Goal: Use online tool/utility: Utilize a website feature to perform a specific function

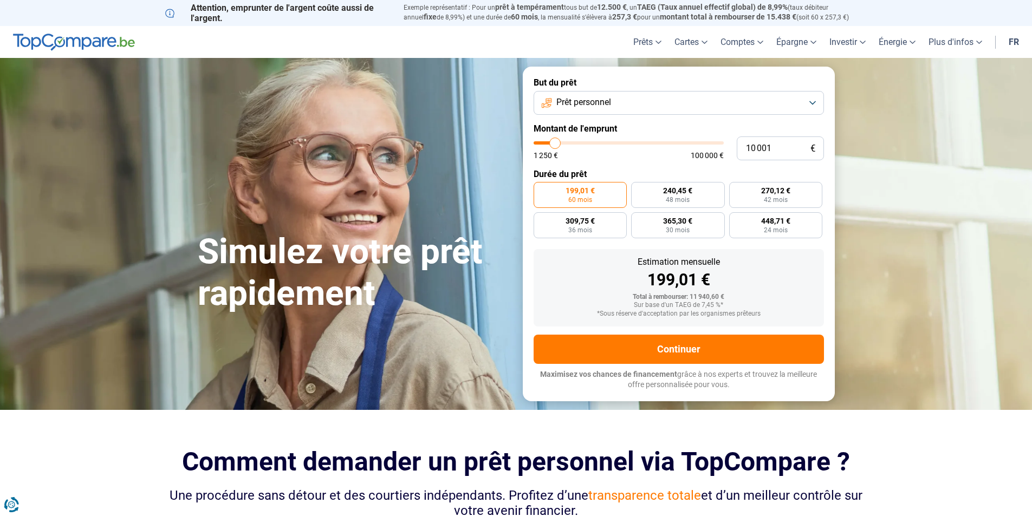
type input "10 250"
type input "10250"
type input "10 500"
type input "10500"
type input "11 000"
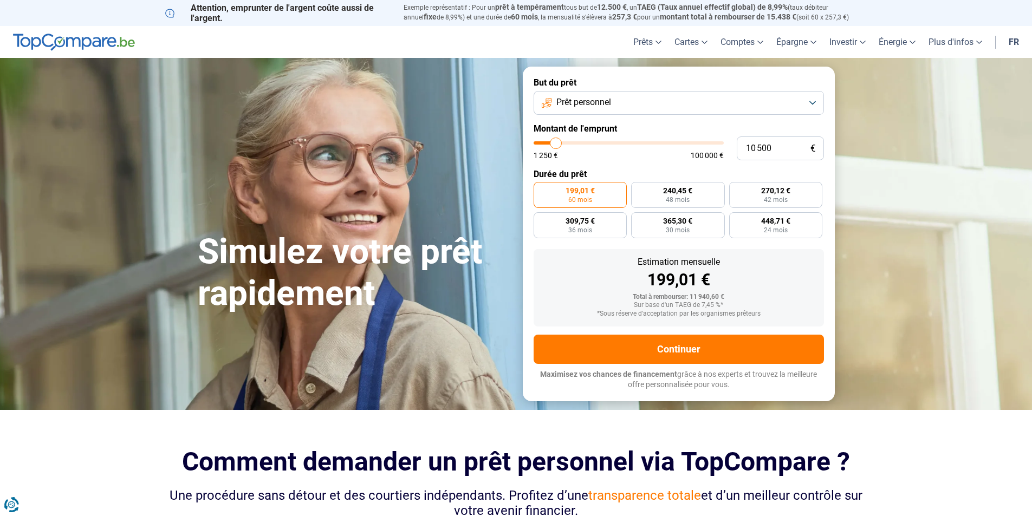
type input "11000"
type input "11 500"
type input "11500"
type input "11 750"
type input "11750"
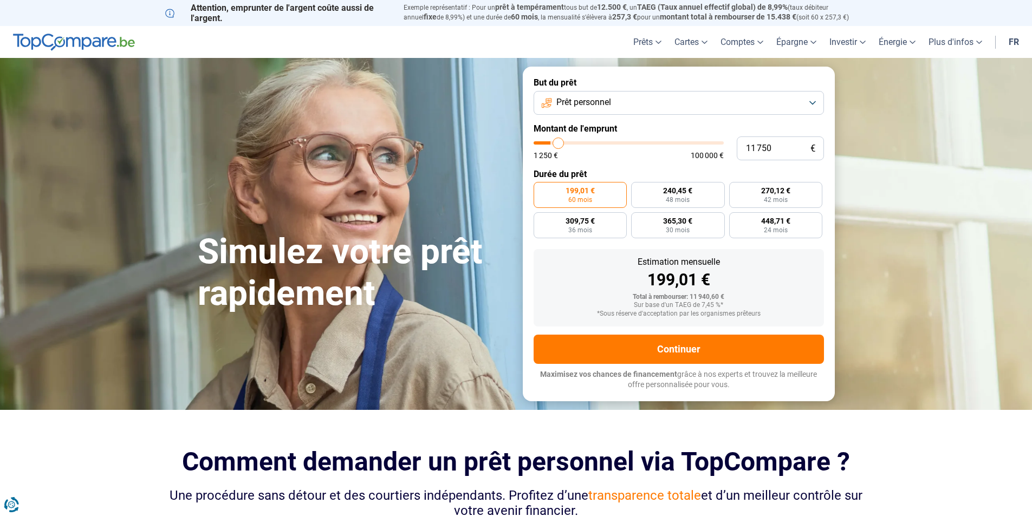
type input "12 500"
type input "12500"
type input "13 250"
type input "13250"
type input "14 000"
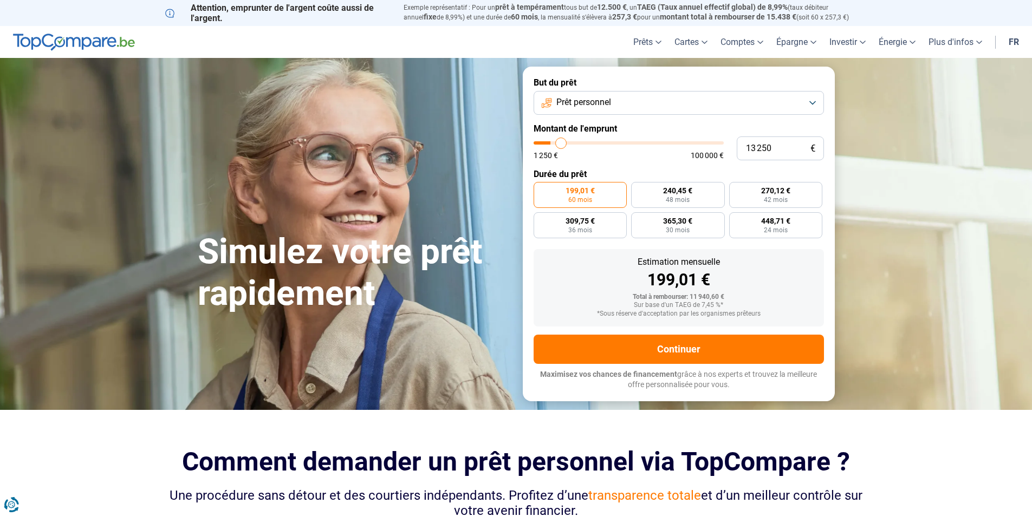
type input "14000"
type input "14 750"
type input "14750"
type input "16 000"
type input "16000"
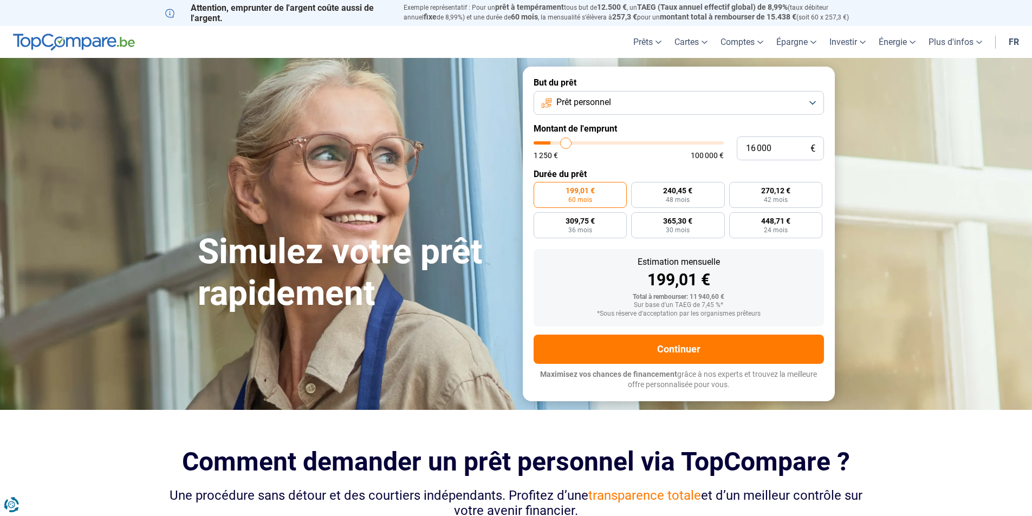
type input "17 000"
type input "17000"
type input "18 500"
type input "18500"
type input "19 750"
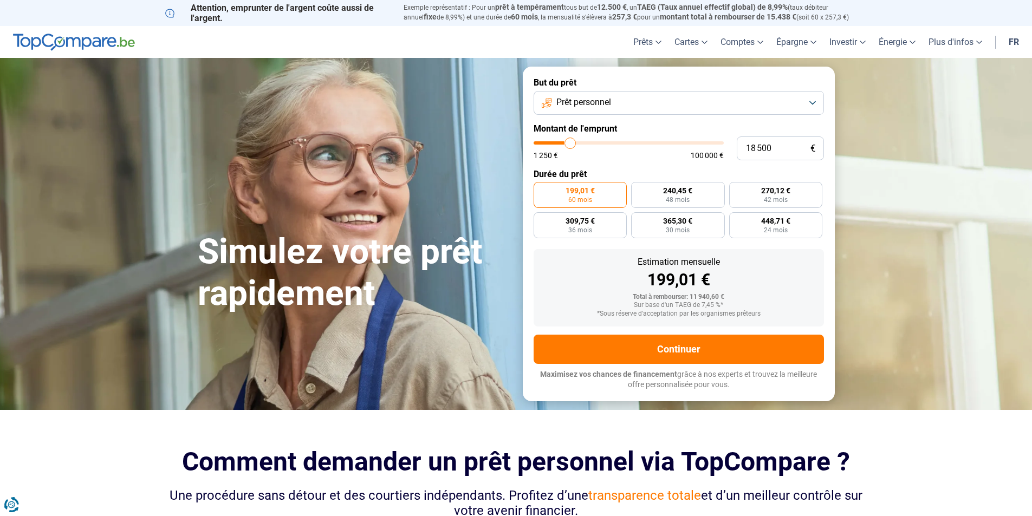
type input "19750"
type input "20 500"
type input "20500"
type input "20 750"
type input "20750"
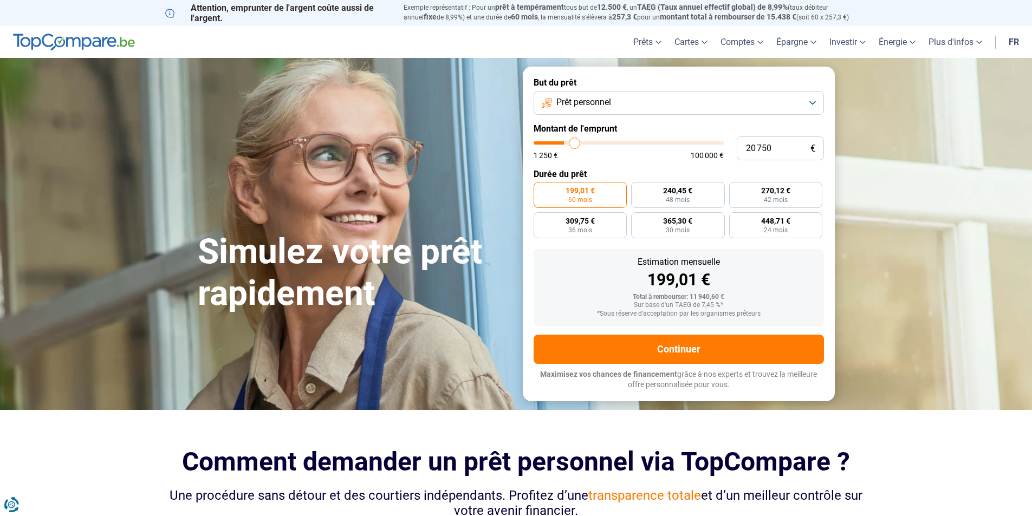
type input "21 250"
type input "21250"
type input "21 500"
type input "21500"
type input "22 000"
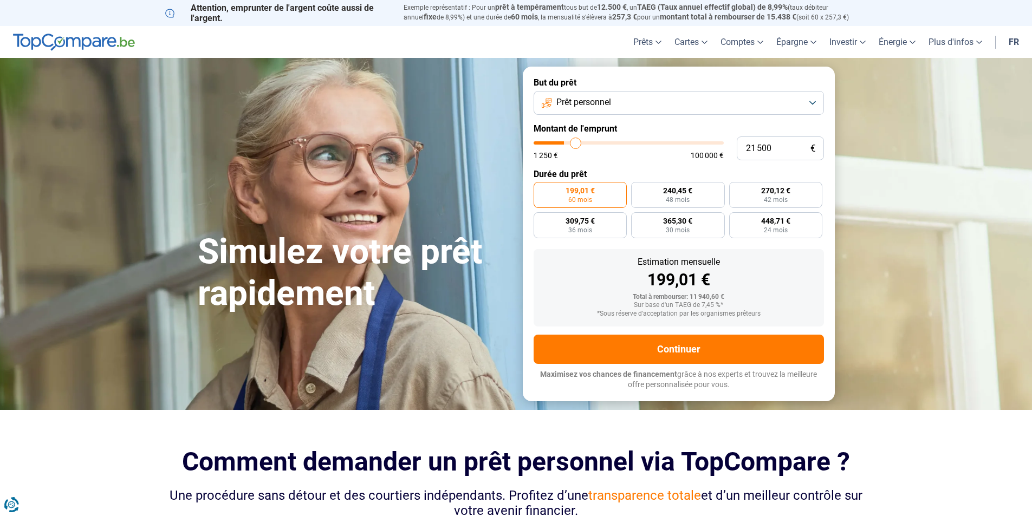
type input "22000"
type input "22 750"
type input "22750"
type input "23 500"
type input "23500"
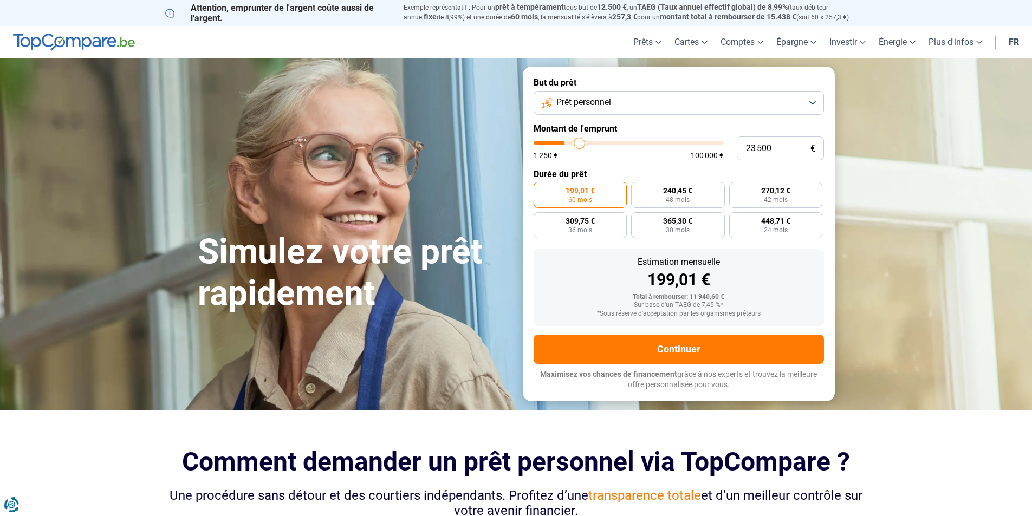
type input "24 250"
type input "24250"
type input "25 000"
type input "25000"
type input "25 250"
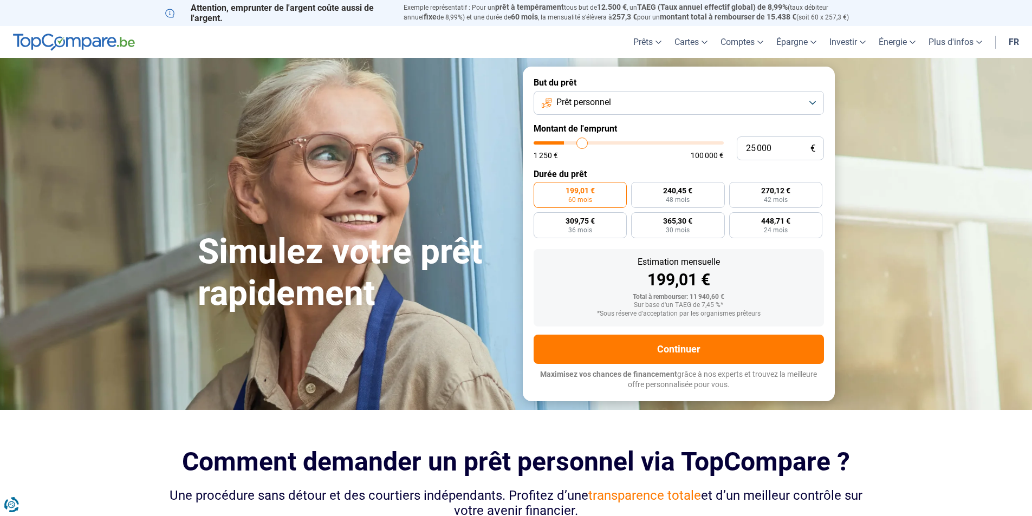
type input "25250"
type input "26 250"
type input "26250"
type input "26 500"
type input "26500"
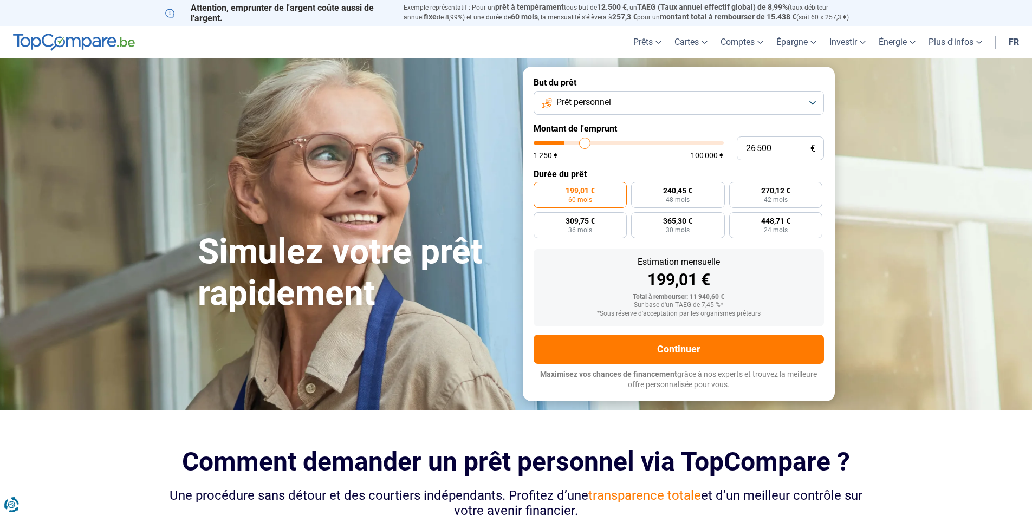
type input "27 250"
type input "27250"
type input "27 500"
type input "27500"
type input "27 750"
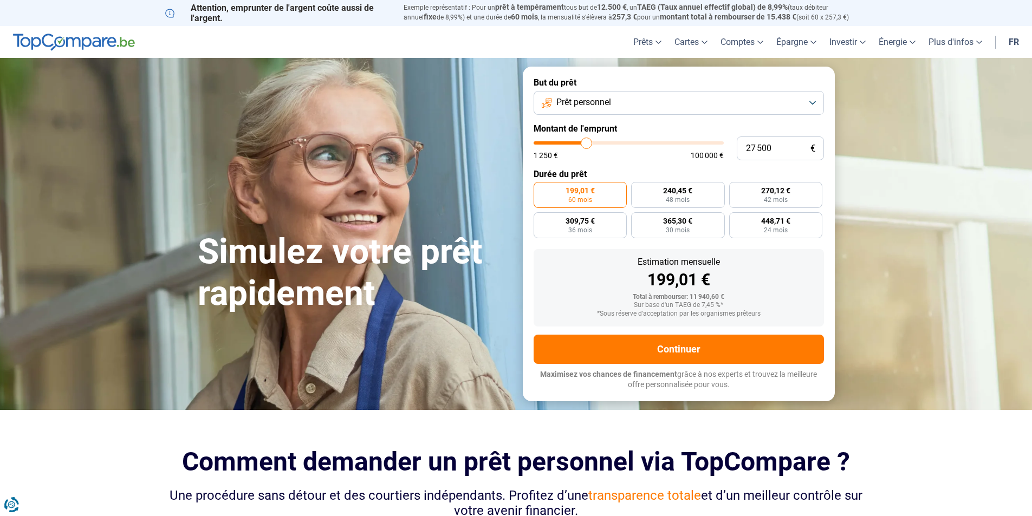
type input "27750"
type input "28 000"
type input "28000"
type input "28 250"
type input "28250"
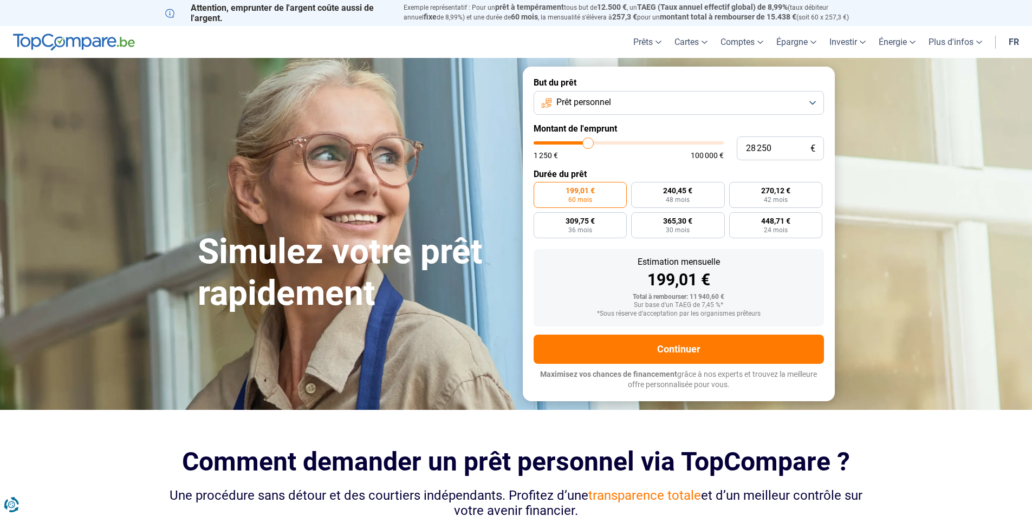
type input "28 750"
type input "28750"
type input "29 000"
type input "29000"
type input "29 250"
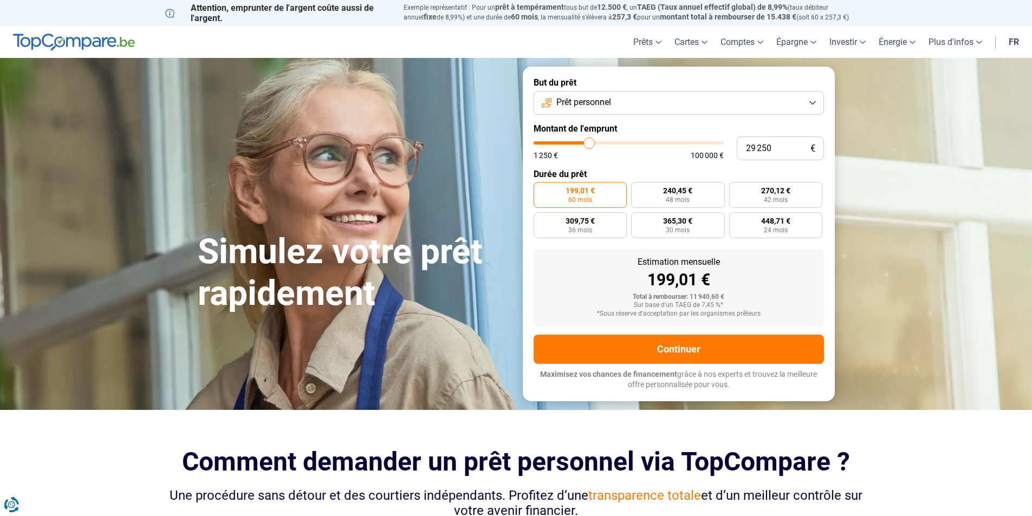
type input "29250"
type input "29 500"
type input "29500"
type input "29 750"
type input "29750"
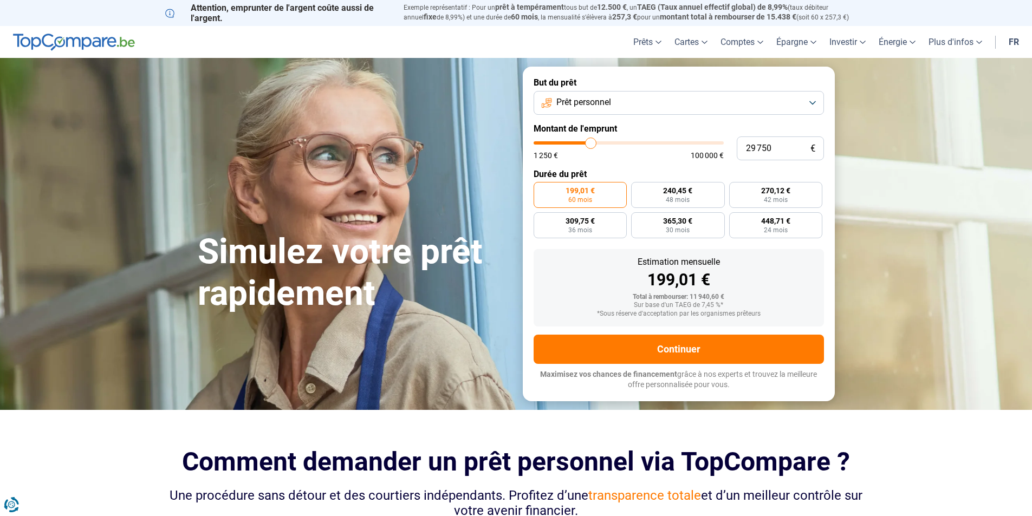
type input "30 250"
type input "30250"
type input "30 500"
type input "30500"
type input "30 750"
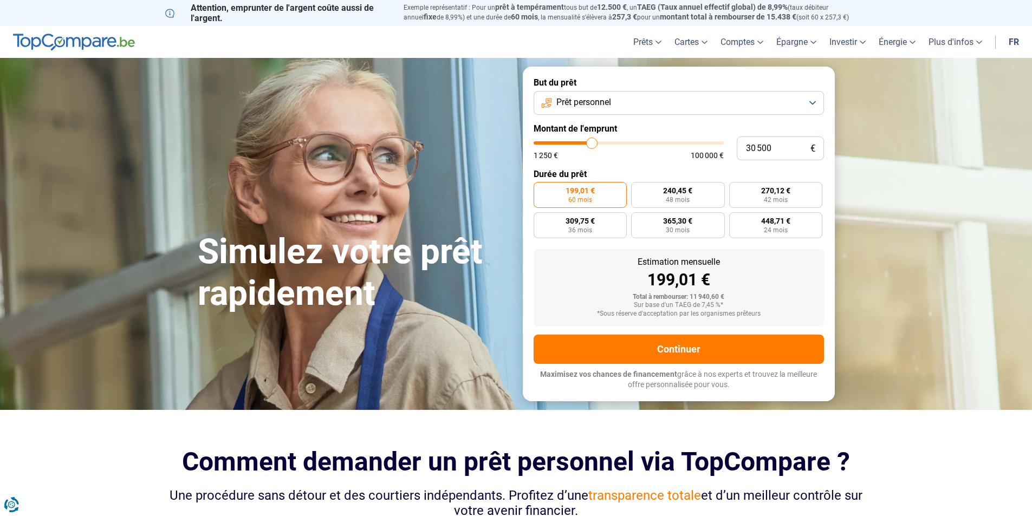
type input "30750"
type input "31 000"
type input "31000"
type input "31 250"
type input "31250"
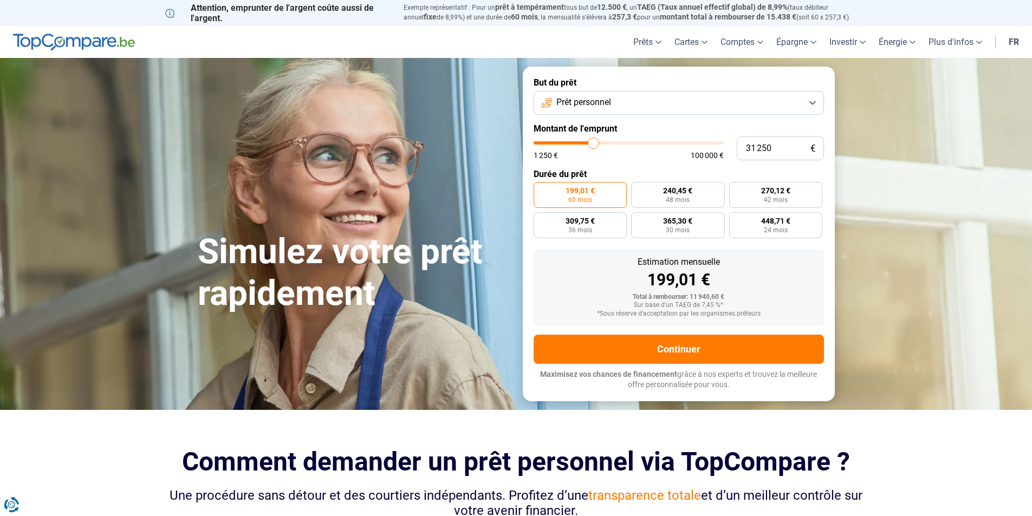
type input "31 750"
type input "31750"
type input "32 000"
type input "32000"
type input "32 250"
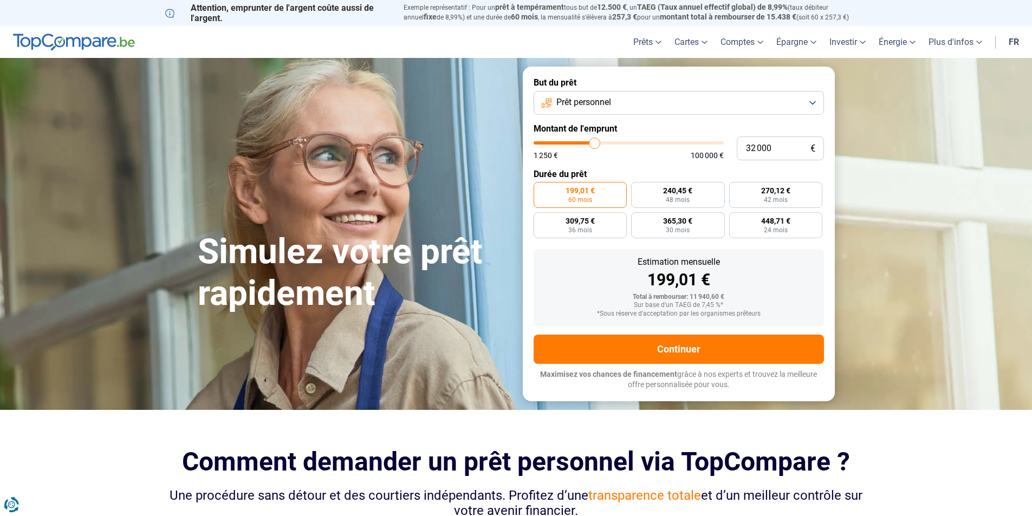
type input "32250"
type input "32 500"
type input "32500"
type input "33 250"
type input "33250"
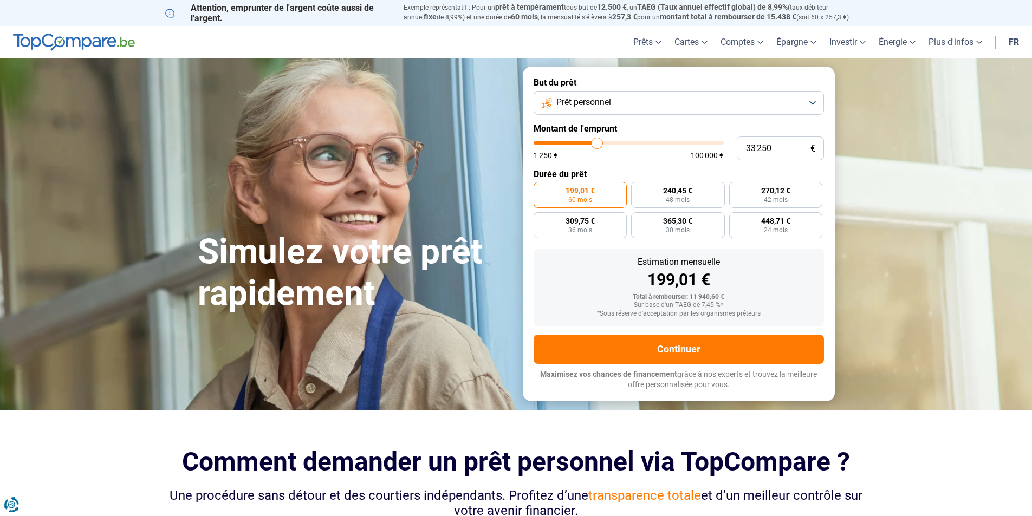
type input "33 500"
type input "33500"
type input "33 750"
drag, startPoint x: 555, startPoint y: 142, endPoint x: 598, endPoint y: 148, distance: 43.2
type input "33750"
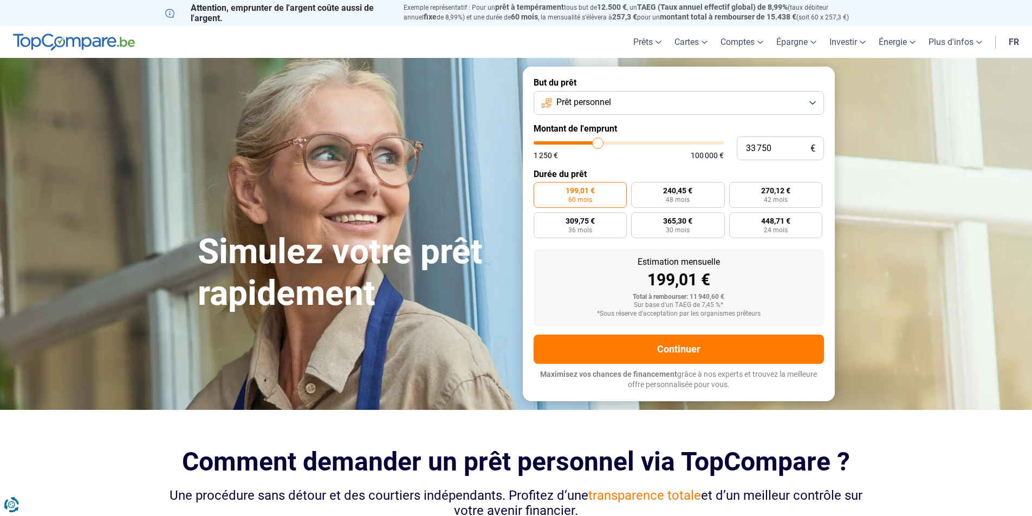
click at [598, 145] on input "range" at bounding box center [629, 142] width 190 height 3
radio input "false"
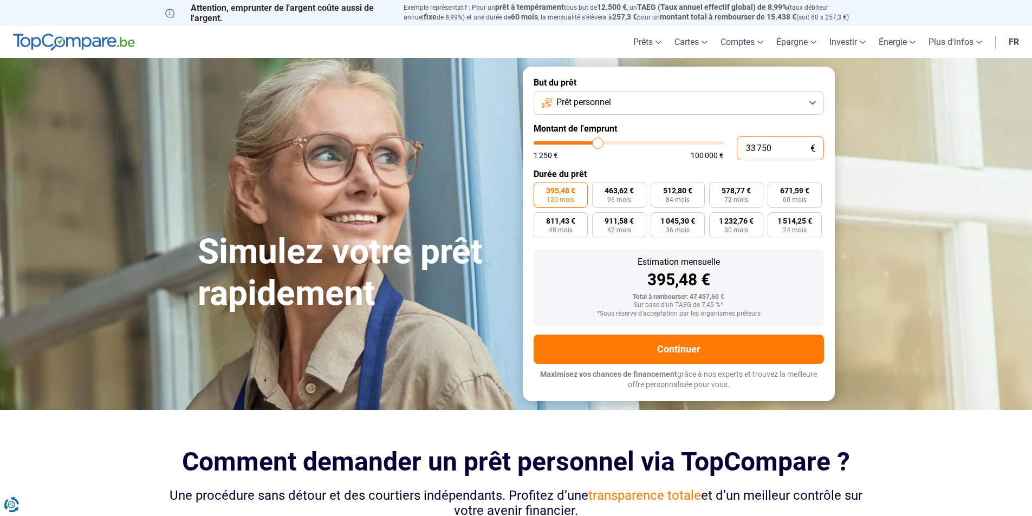
drag, startPoint x: 775, startPoint y: 148, endPoint x: 740, endPoint y: 148, distance: 35.2
click at [740, 148] on input "33 750" at bounding box center [780, 149] width 87 height 24
type input "3"
type input "1250"
type input "35"
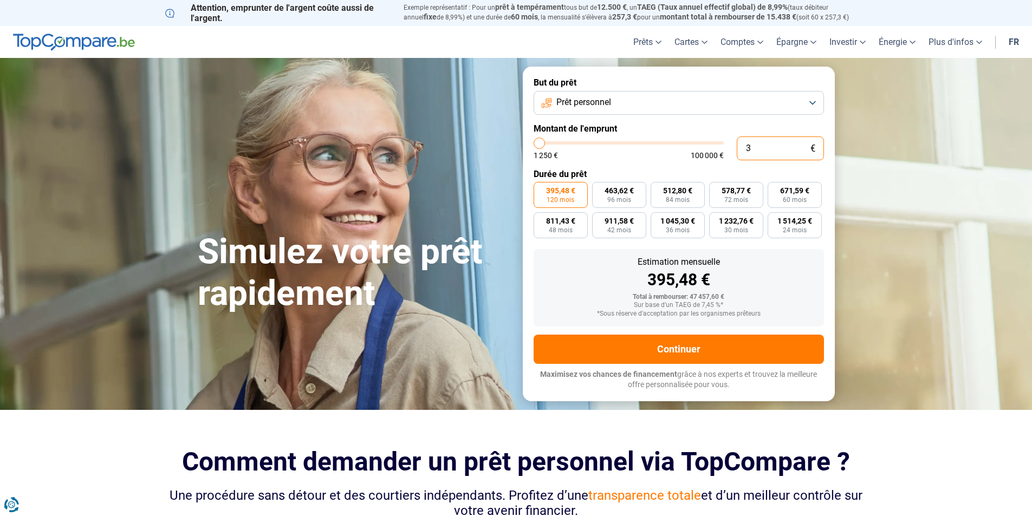
type input "1250"
type input "350"
type input "1250"
type input "3 500"
type input "3500"
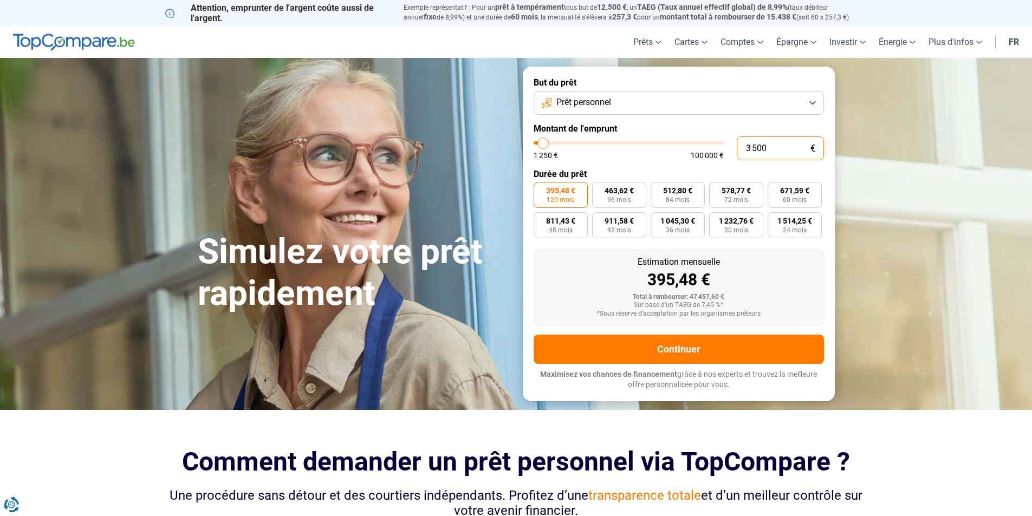
type input "35 000"
type input "35000"
type input "35 000"
click at [686, 190] on span "531,79 €" at bounding box center [677, 191] width 29 height 8
click at [658, 189] on input "531,79 € 84 mois" at bounding box center [654, 185] width 7 height 7
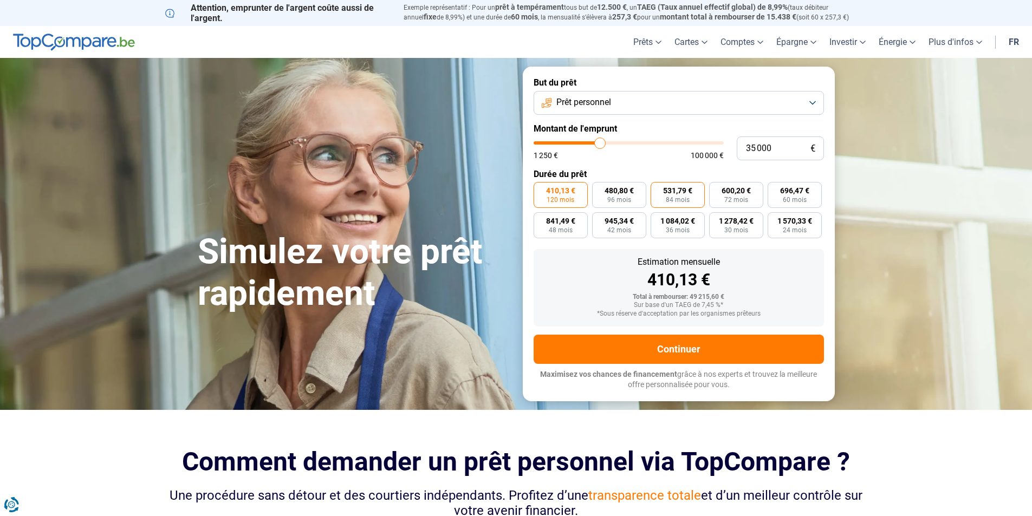
radio input "true"
